Goal: Find specific page/section

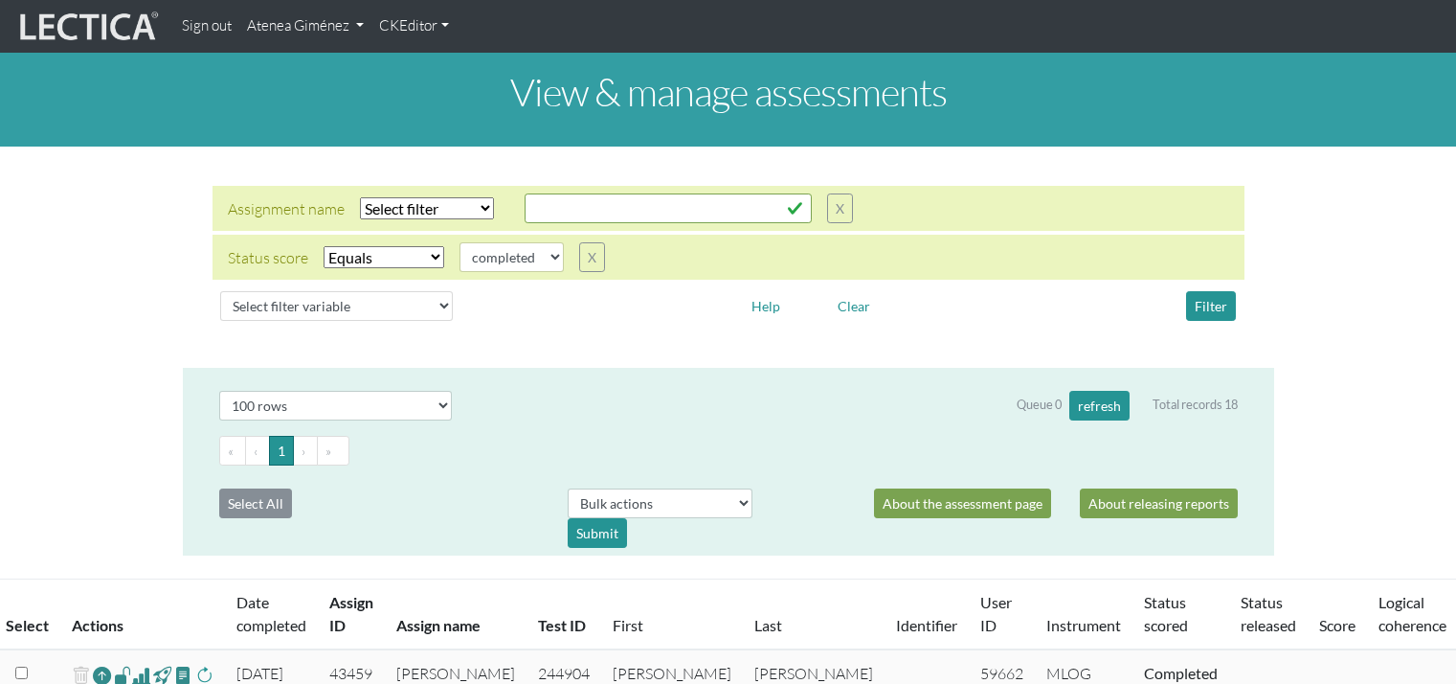
select select "100"
click at [337, 35] on link "Atenea Giménez" at bounding box center [305, 26] width 132 height 37
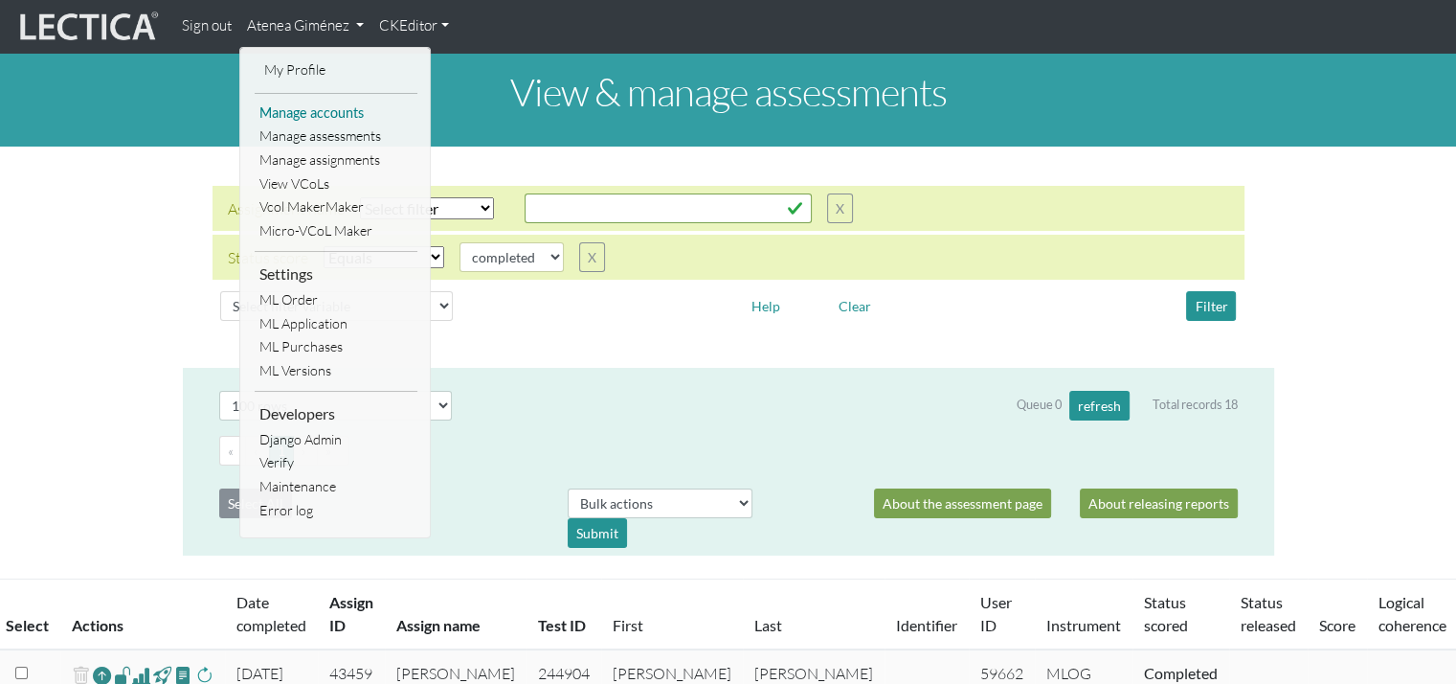
click at [338, 112] on link "Manage accounts" at bounding box center [336, 113] width 163 height 24
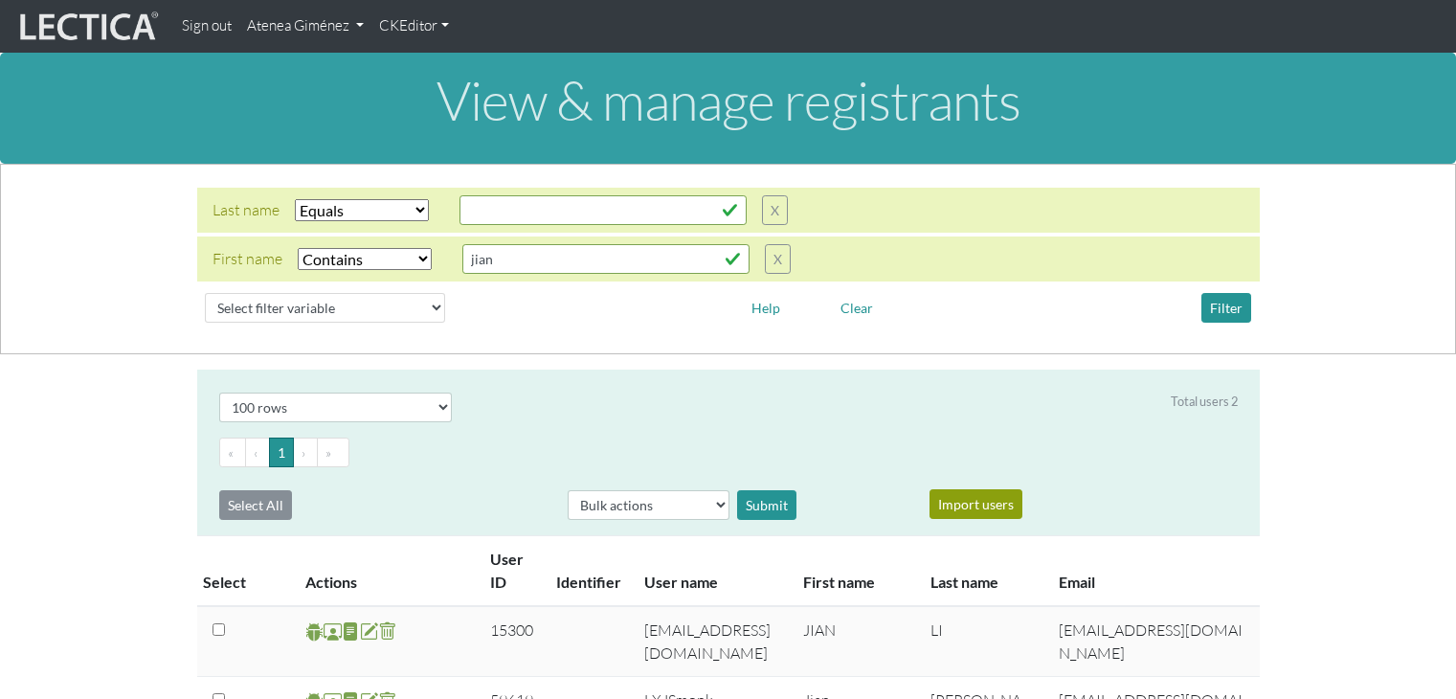
select select "iexact"
select select "icontains"
select select "100"
drag, startPoint x: 509, startPoint y: 257, endPoint x: 410, endPoint y: 257, distance: 99.6
click at [410, 257] on div "First name Select filter Equals Does not equal Contains Does not contain Starts…" at bounding box center [502, 259] width 578 height 30
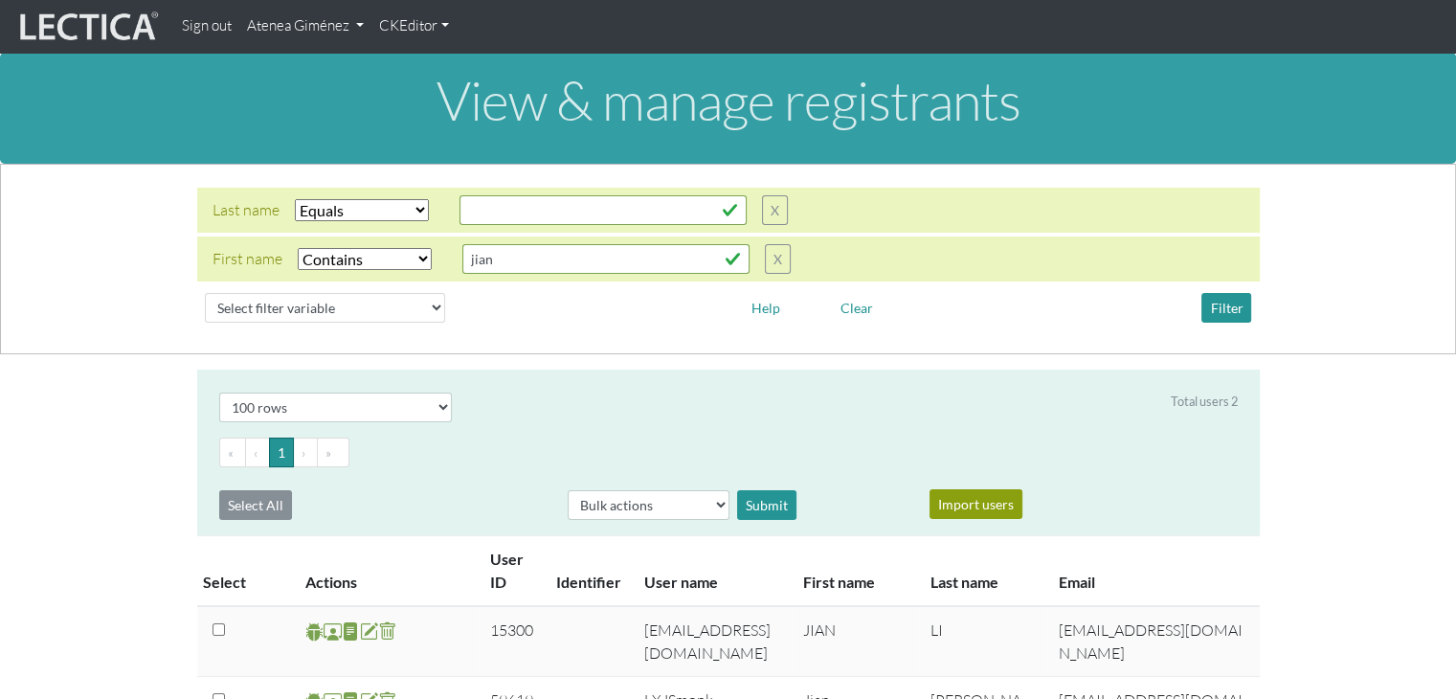
click at [410, 257] on select "Select filter Equals Does not equal Contains Does not contain Starts with Ends …" at bounding box center [365, 259] width 134 height 22
click at [551, 259] on input "jian" at bounding box center [605, 259] width 287 height 30
type input "j"
type input "ani"
click at [1220, 298] on button "Filter" at bounding box center [1226, 308] width 50 height 30
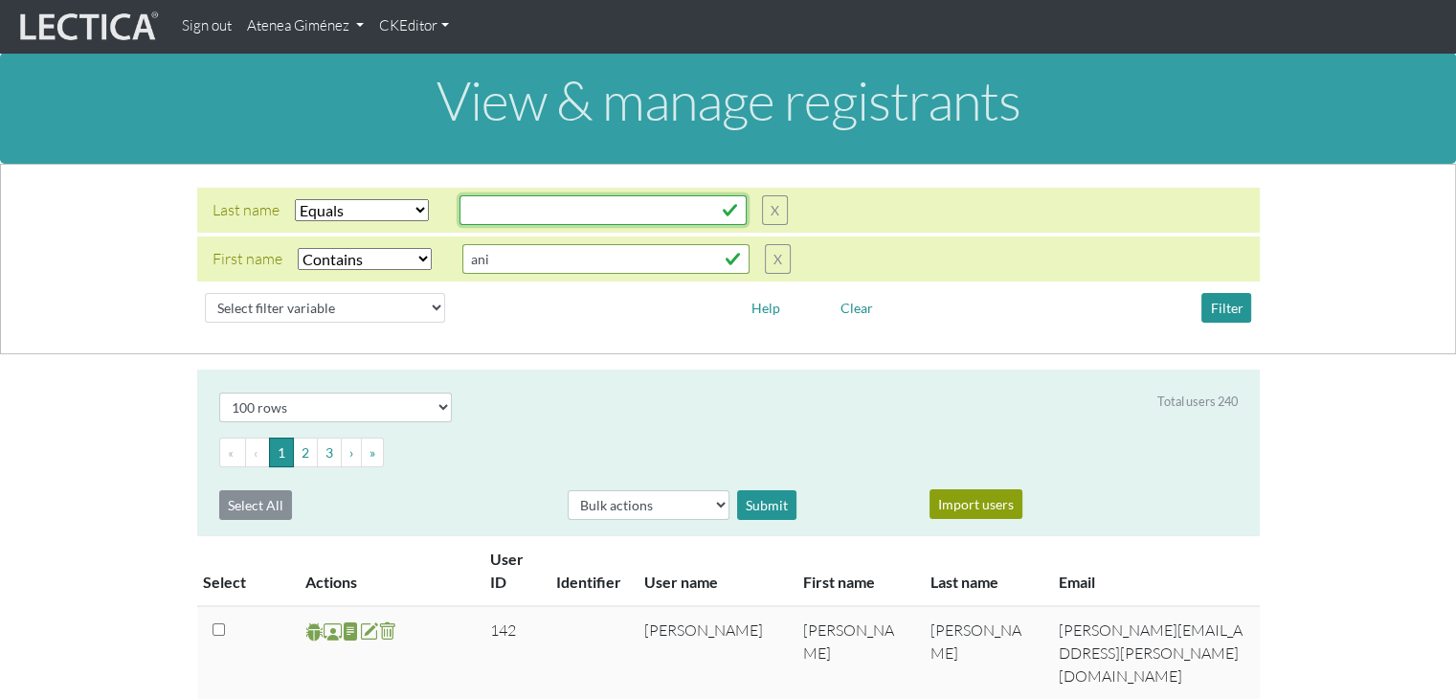
click at [514, 212] on input "text" at bounding box center [603, 210] width 287 height 30
type input "[DEMOGRAPHIC_DATA]"
click at [1232, 310] on button "Filter" at bounding box center [1226, 308] width 50 height 30
